Goal: Check status: Check status

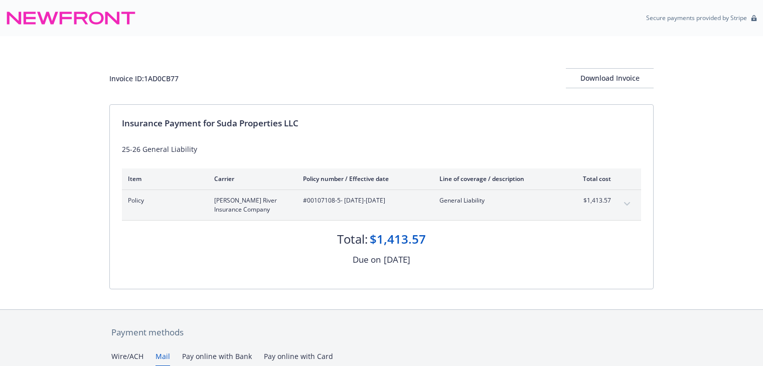
scroll to position [229, 0]
